Goal: Information Seeking & Learning: Learn about a topic

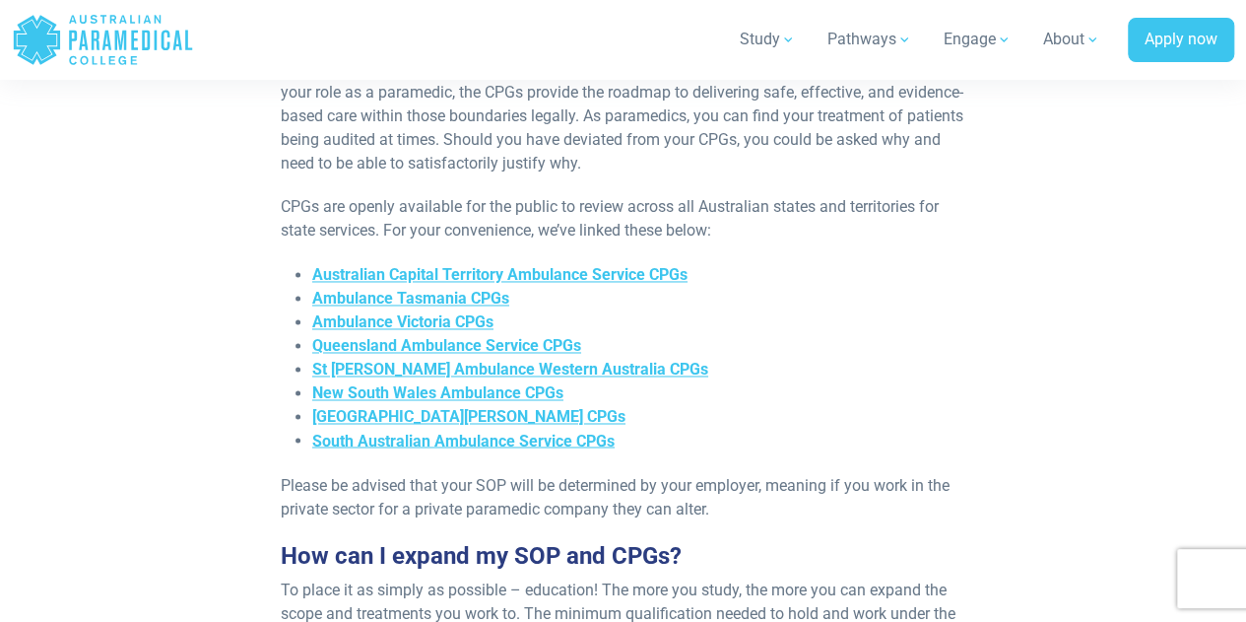
scroll to position [1449, 0]
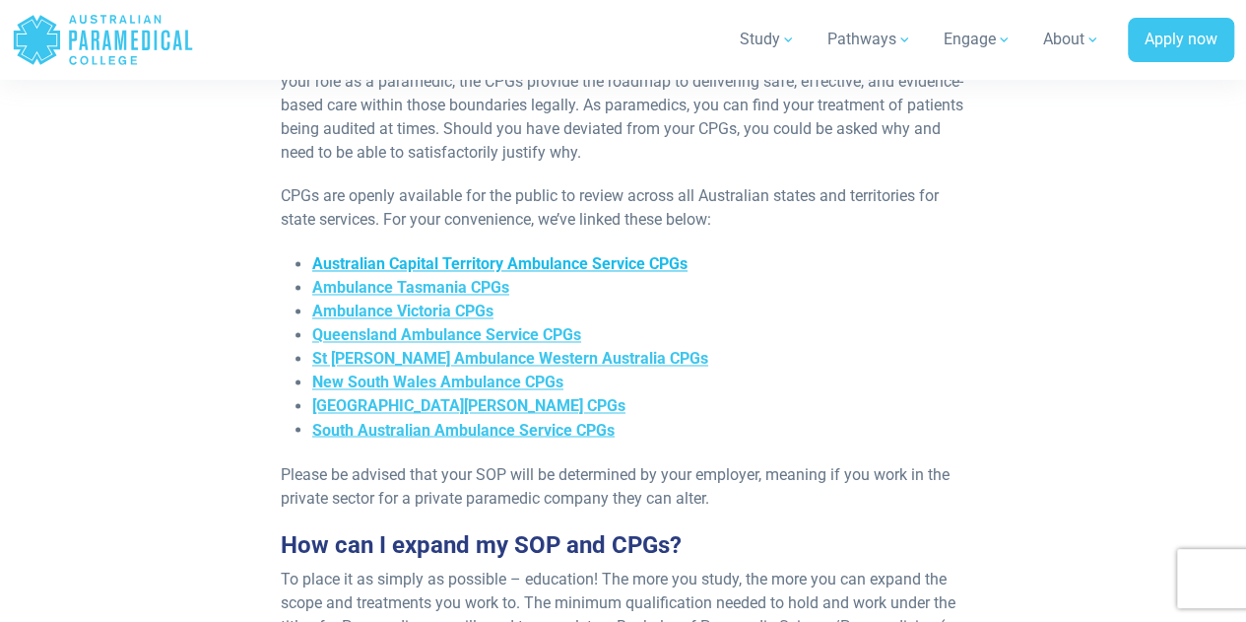
click at [533, 254] on span "Australian Capital Territory Ambulance Service CPGs" at bounding box center [499, 263] width 375 height 19
click at [527, 420] on span "South Australian Ambulance Service CPGs" at bounding box center [463, 429] width 302 height 19
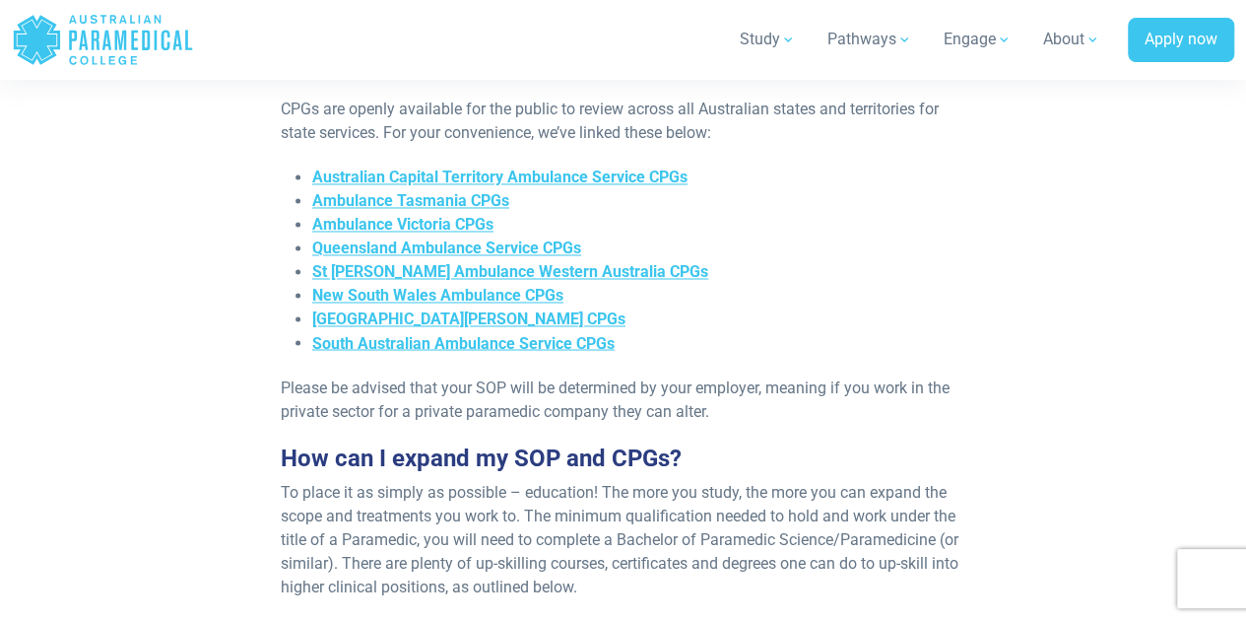
scroll to position [1538, 0]
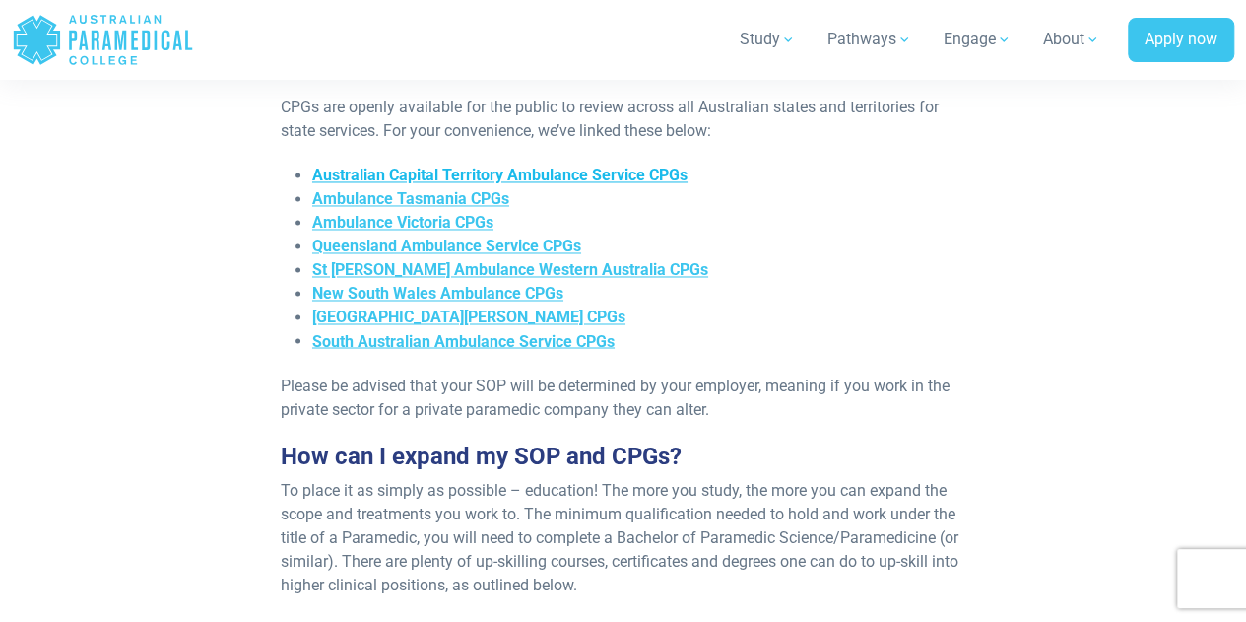
click at [662, 165] on span "Australian Capital Territory Ambulance Service CPGs" at bounding box center [499, 174] width 375 height 19
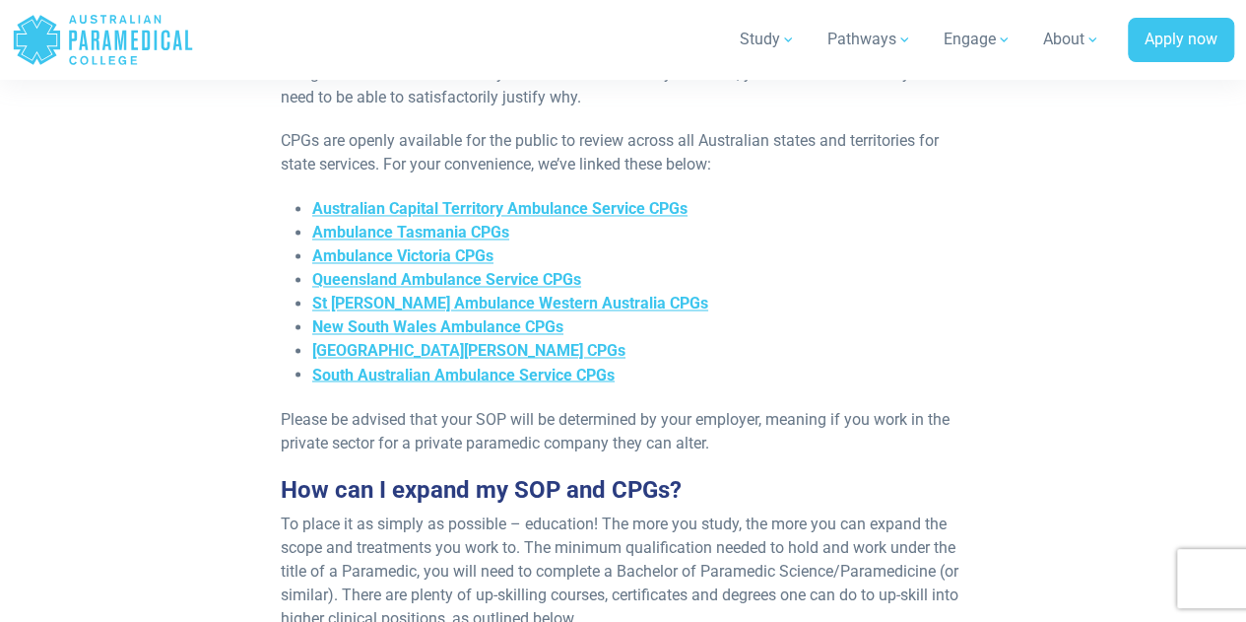
scroll to position [1503, 0]
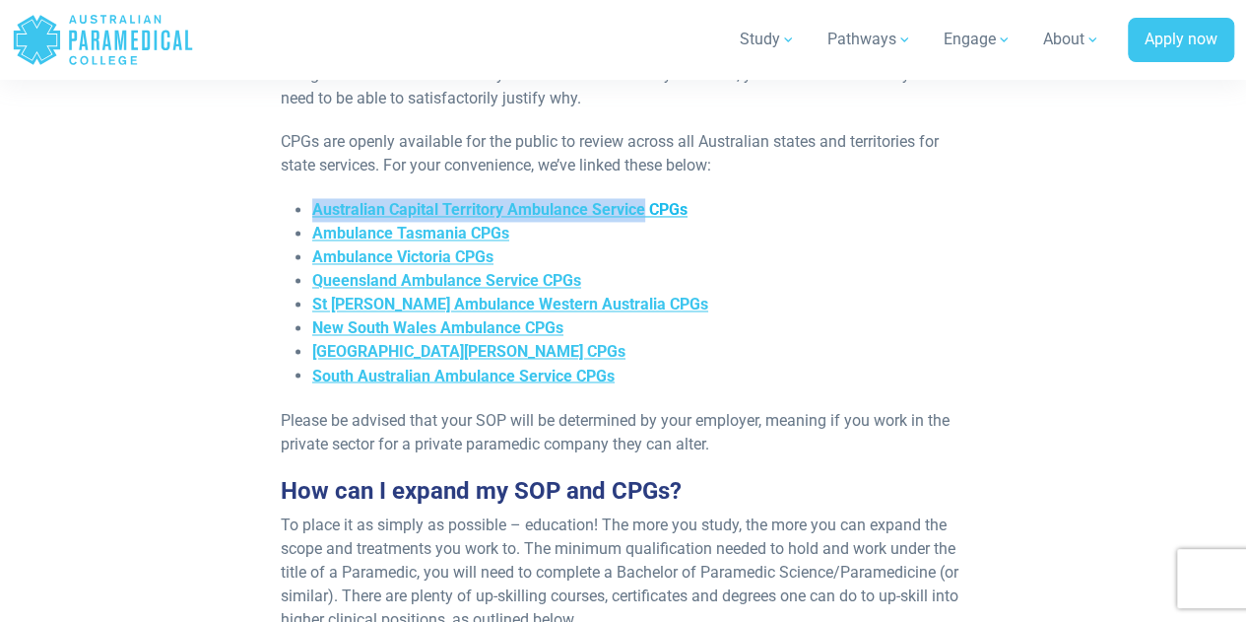
drag, startPoint x: 301, startPoint y: 181, endPoint x: 642, endPoint y: 195, distance: 341.1
click at [642, 198] on li "Australian Capital Territory Ambulance Service CPGs" at bounding box center [638, 210] width 653 height 24
copy span "Australian Capital Territory Ambulance Service"
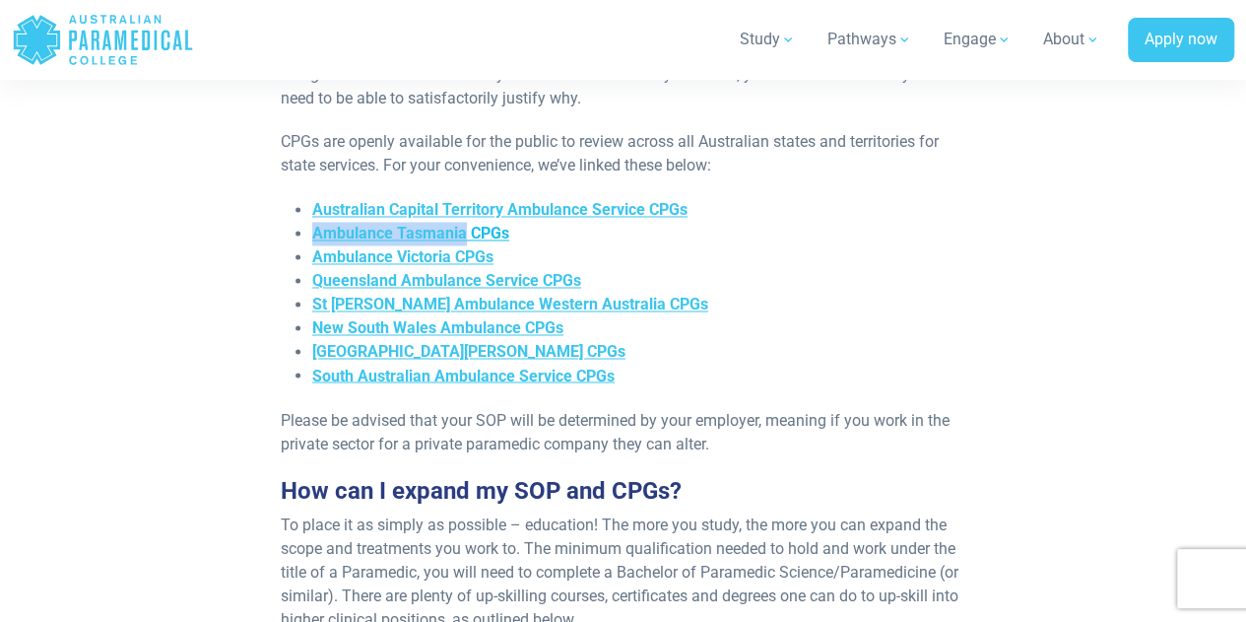
drag, startPoint x: 307, startPoint y: 219, endPoint x: 461, endPoint y: 214, distance: 153.7
click at [461, 214] on ul "Australian Capital Territory Ambulance Service CPGs Ambulance Tasmania CPGs Amb…" at bounding box center [623, 292] width 685 height 189
copy span "Ambulance [GEOGRAPHIC_DATA]"
drag, startPoint x: 301, startPoint y: 233, endPoint x: 449, endPoint y: 235, distance: 147.8
click at [449, 245] on li "Ambulance Victoria CPGs" at bounding box center [638, 257] width 653 height 24
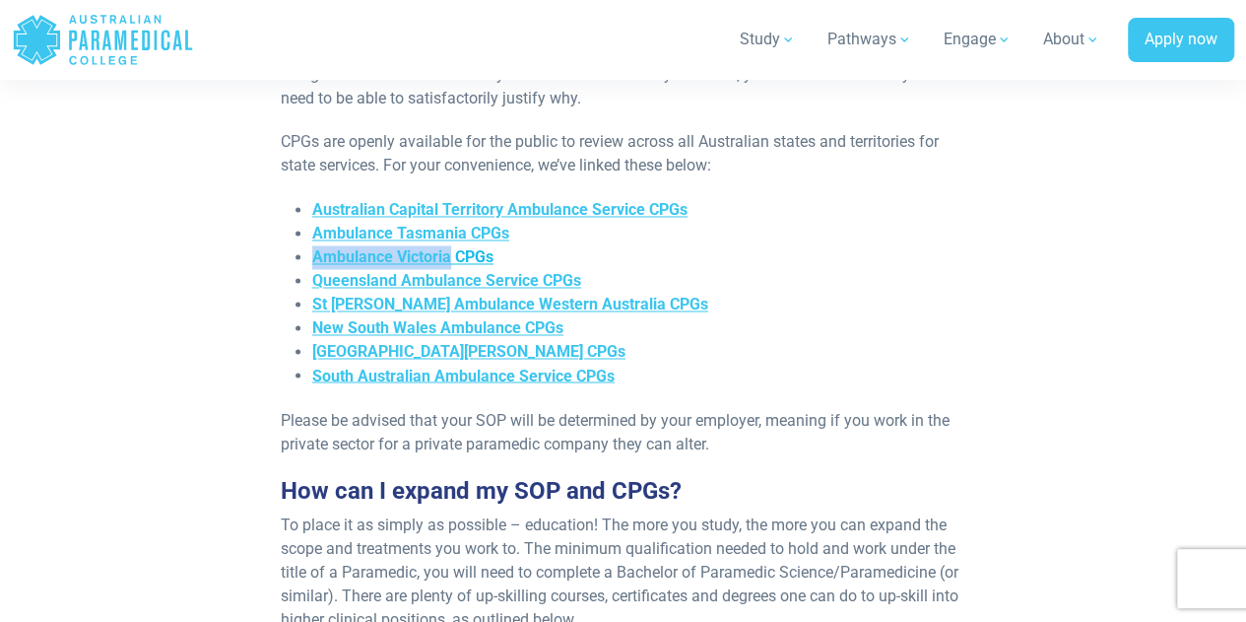
copy span "Ambulance Victoria"
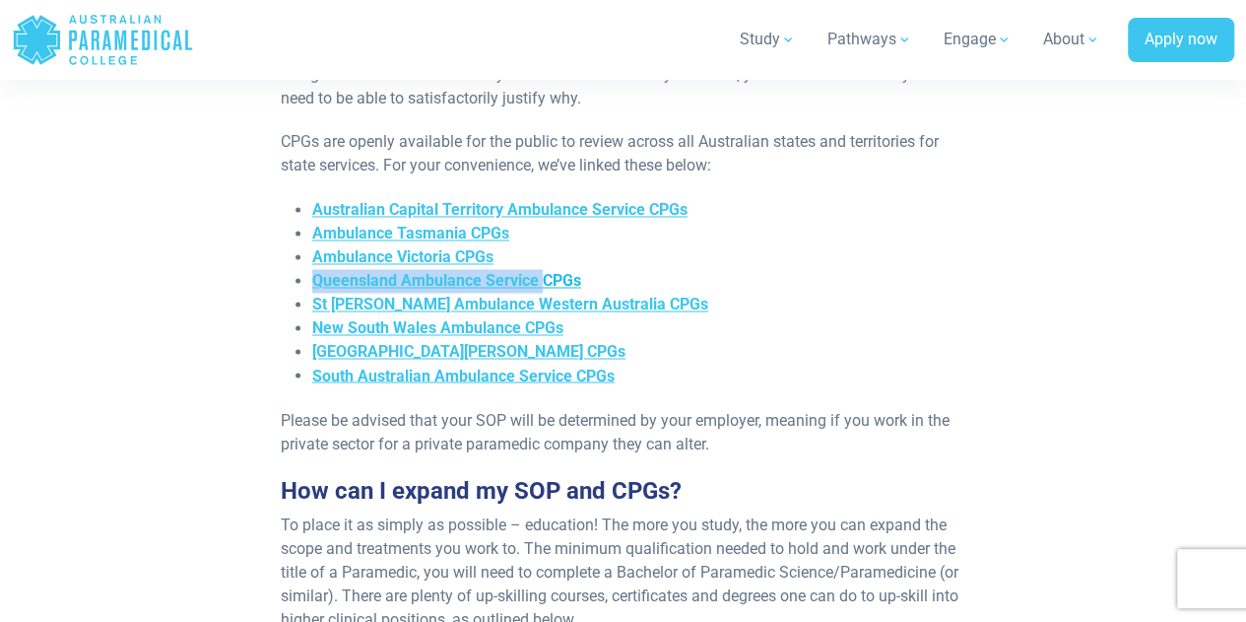
drag, startPoint x: 304, startPoint y: 256, endPoint x: 539, endPoint y: 261, distance: 234.5
click at [539, 261] on ul "Australian Capital Territory Ambulance Service CPGs Ambulance Tasmania CPGs Amb…" at bounding box center [623, 292] width 685 height 189
copy span "Queensland Ambulance Service"
click at [258, 308] on div "Re-published [DATE] In [GEOGRAPHIC_DATA], there are three main types of paramed…" at bounding box center [623, 237] width 1063 height 2602
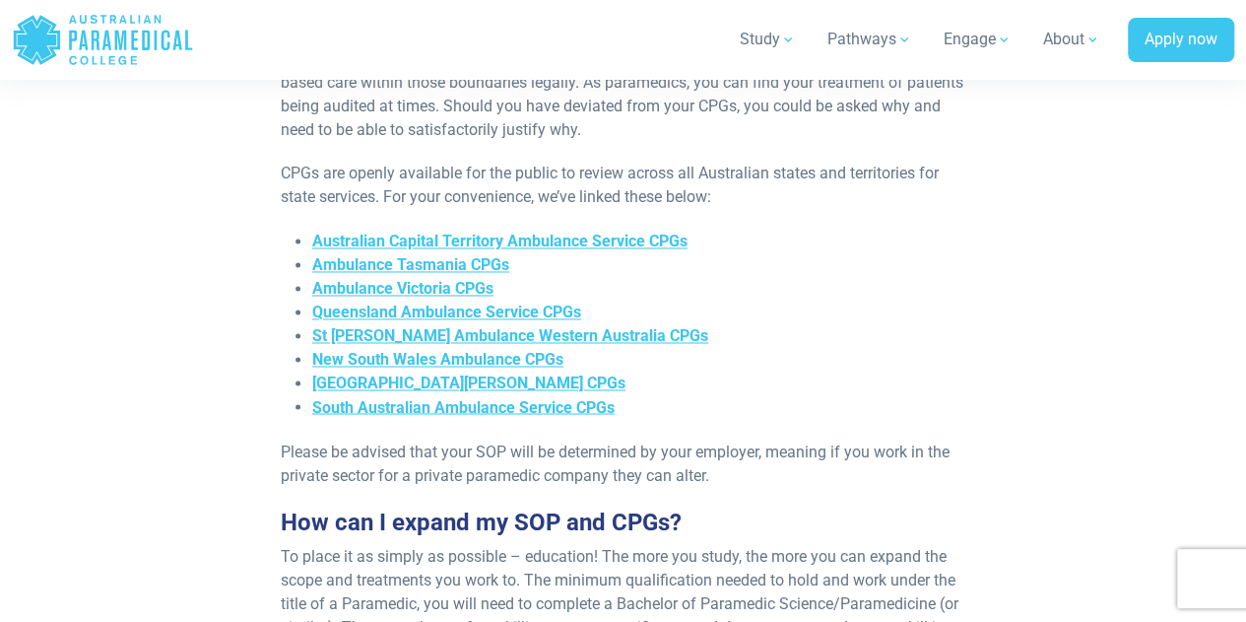
scroll to position [1477, 0]
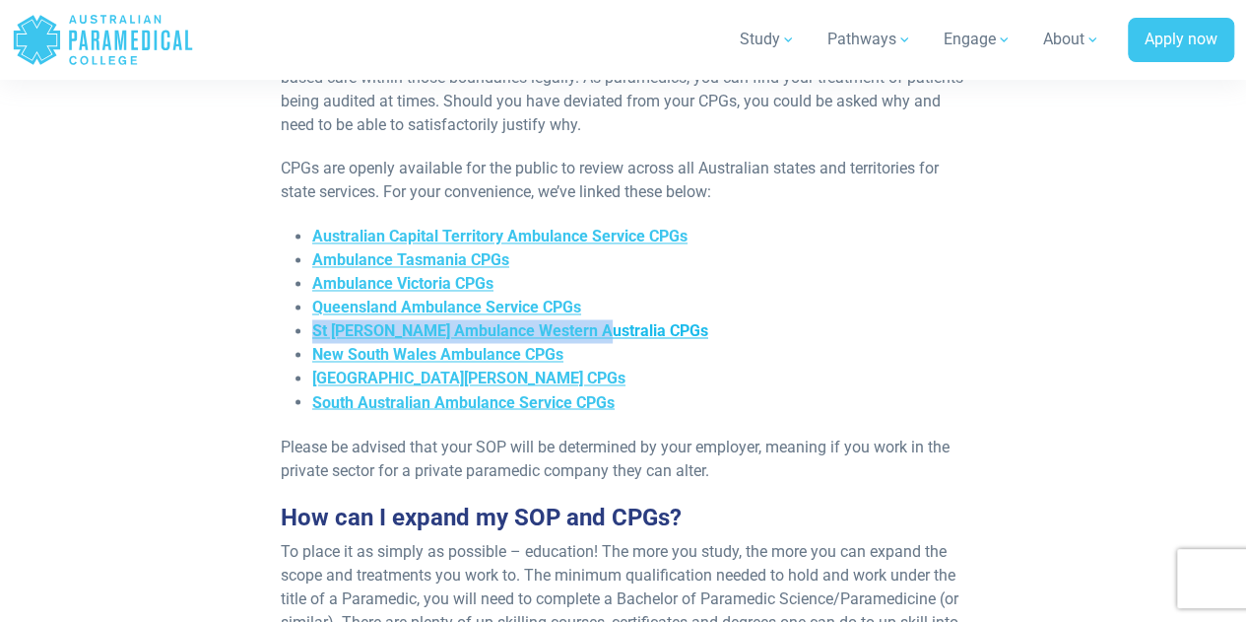
drag, startPoint x: 309, startPoint y: 313, endPoint x: 583, endPoint y: 314, distance: 273.8
click at [583, 314] on ul "Australian Capital Territory Ambulance Service CPGs Ambulance Tasmania CPGs Amb…" at bounding box center [623, 319] width 685 height 189
copy span "St [PERSON_NAME] Ambulance [GEOGRAPHIC_DATA]"
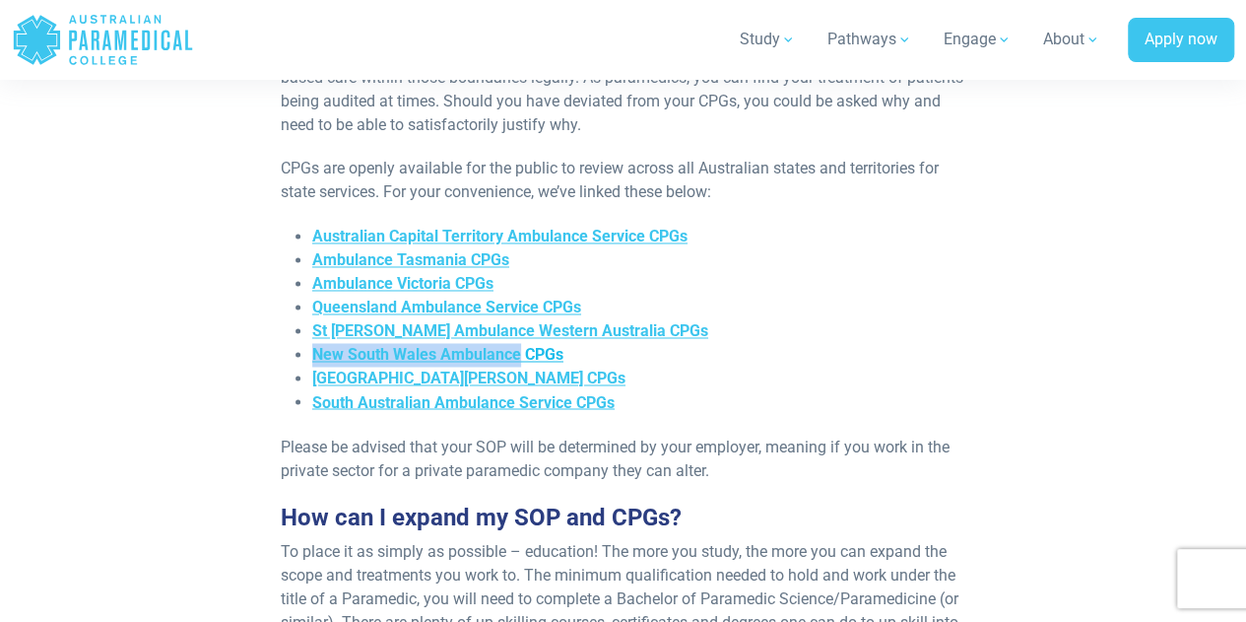
drag, startPoint x: 303, startPoint y: 331, endPoint x: 515, endPoint y: 333, distance: 211.8
click at [515, 343] on li "New South Wales Ambulance CPGs" at bounding box center [638, 355] width 653 height 24
copy span "New South Wales Ambulance"
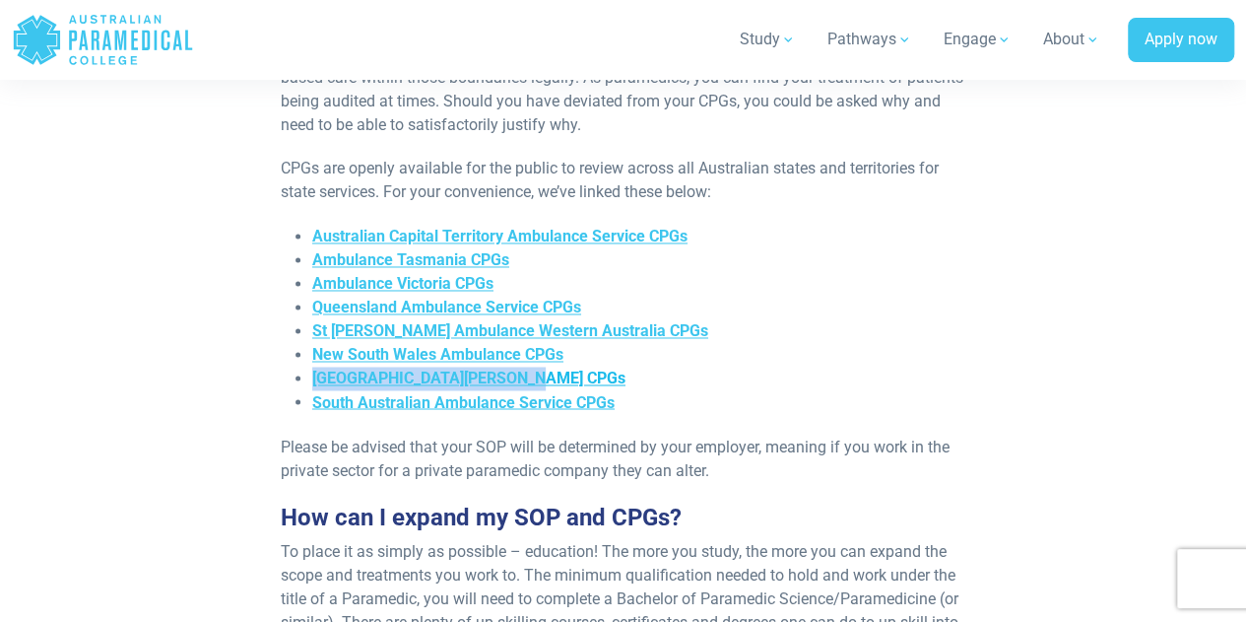
drag, startPoint x: 305, startPoint y: 357, endPoint x: 496, endPoint y: 357, distance: 191.1
click at [496, 357] on ul "Australian Capital Territory Ambulance Service CPGs Ambulance Tasmania CPGs Amb…" at bounding box center [623, 319] width 685 height 189
copy span "[GEOGRAPHIC_DATA][PERSON_NAME]"
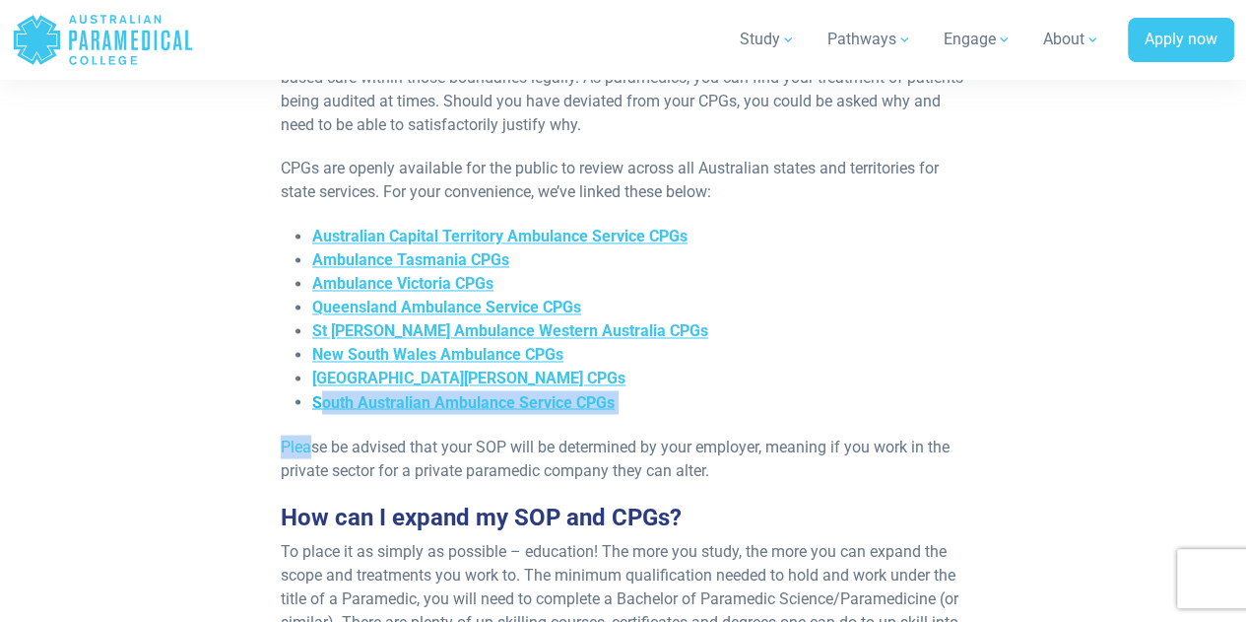
drag, startPoint x: 312, startPoint y: 393, endPoint x: 317, endPoint y: 377, distance: 16.5
click at [317, 377] on div "Re-published [DATE] In [GEOGRAPHIC_DATA], there are three main types of paramed…" at bounding box center [623, 264] width 708 height 2602
click at [222, 391] on div "Re-published [DATE] In [GEOGRAPHIC_DATA], there are three main types of paramed…" at bounding box center [623, 264] width 1063 height 2602
drag, startPoint x: 307, startPoint y: 377, endPoint x: 571, endPoint y: 381, distance: 264.0
click at [571, 381] on ul "Australian Capital Territory Ambulance Service CPGs Ambulance Tasmania CPGs Amb…" at bounding box center [623, 319] width 685 height 189
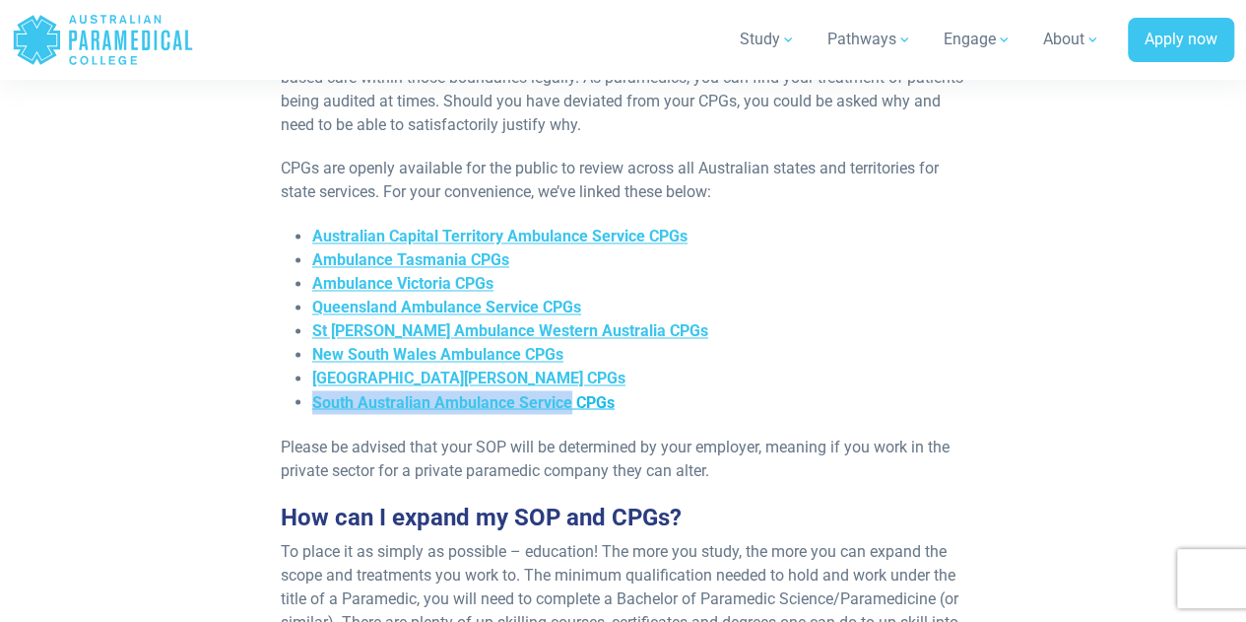
copy span "South Australian Ambulance Service"
